Goal: Navigation & Orientation: Find specific page/section

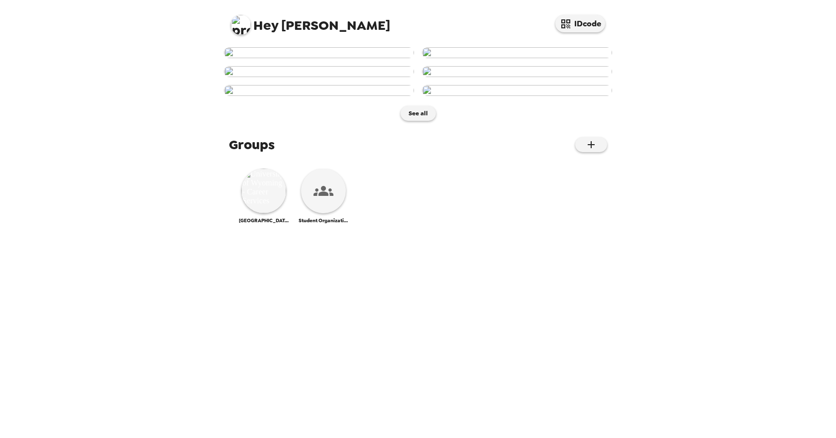
scroll to position [518, 0]
click at [255, 213] on img at bounding box center [263, 191] width 45 height 45
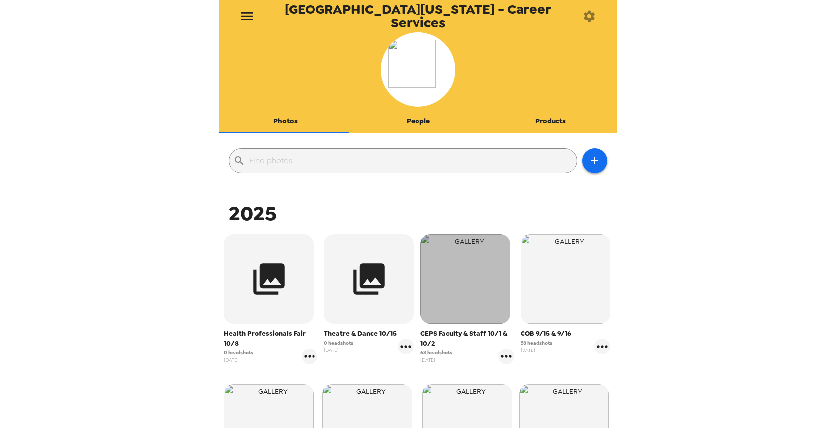
click at [465, 312] on img "button" at bounding box center [465, 279] width 90 height 90
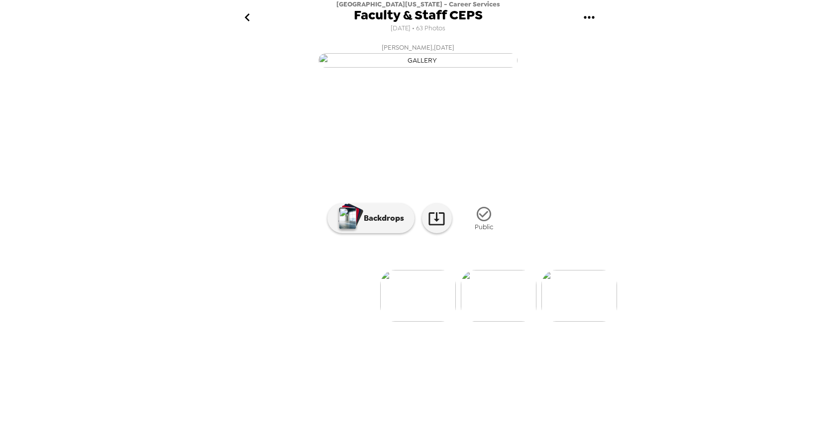
click at [582, 322] on img at bounding box center [579, 296] width 76 height 52
click at [584, 322] on img at bounding box center [579, 296] width 76 height 52
click at [481, 322] on img at bounding box center [499, 296] width 76 height 52
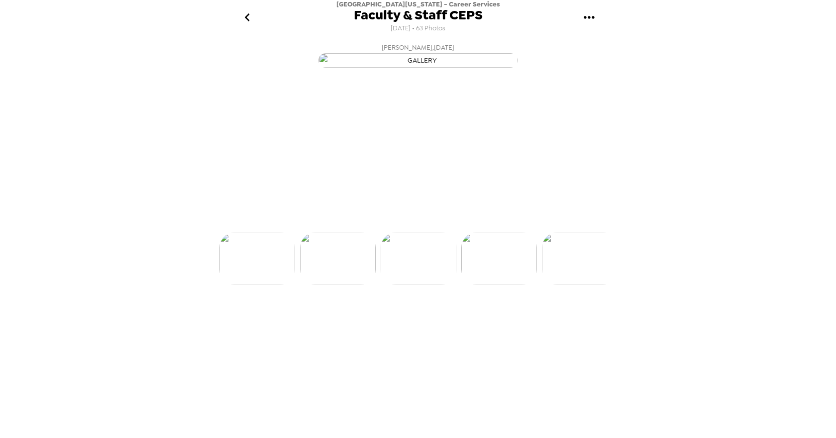
scroll to position [0, 403]
click at [569, 322] on img at bounding box center [580, 296] width 76 height 52
click at [327, 322] on img at bounding box center [348, 296] width 76 height 52
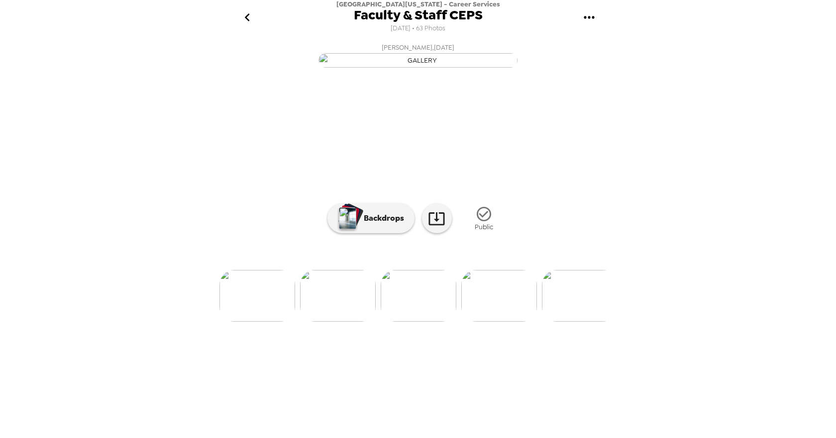
click at [246, 13] on icon "go back" at bounding box center [247, 17] width 16 height 16
